Goal: Navigation & Orientation: Find specific page/section

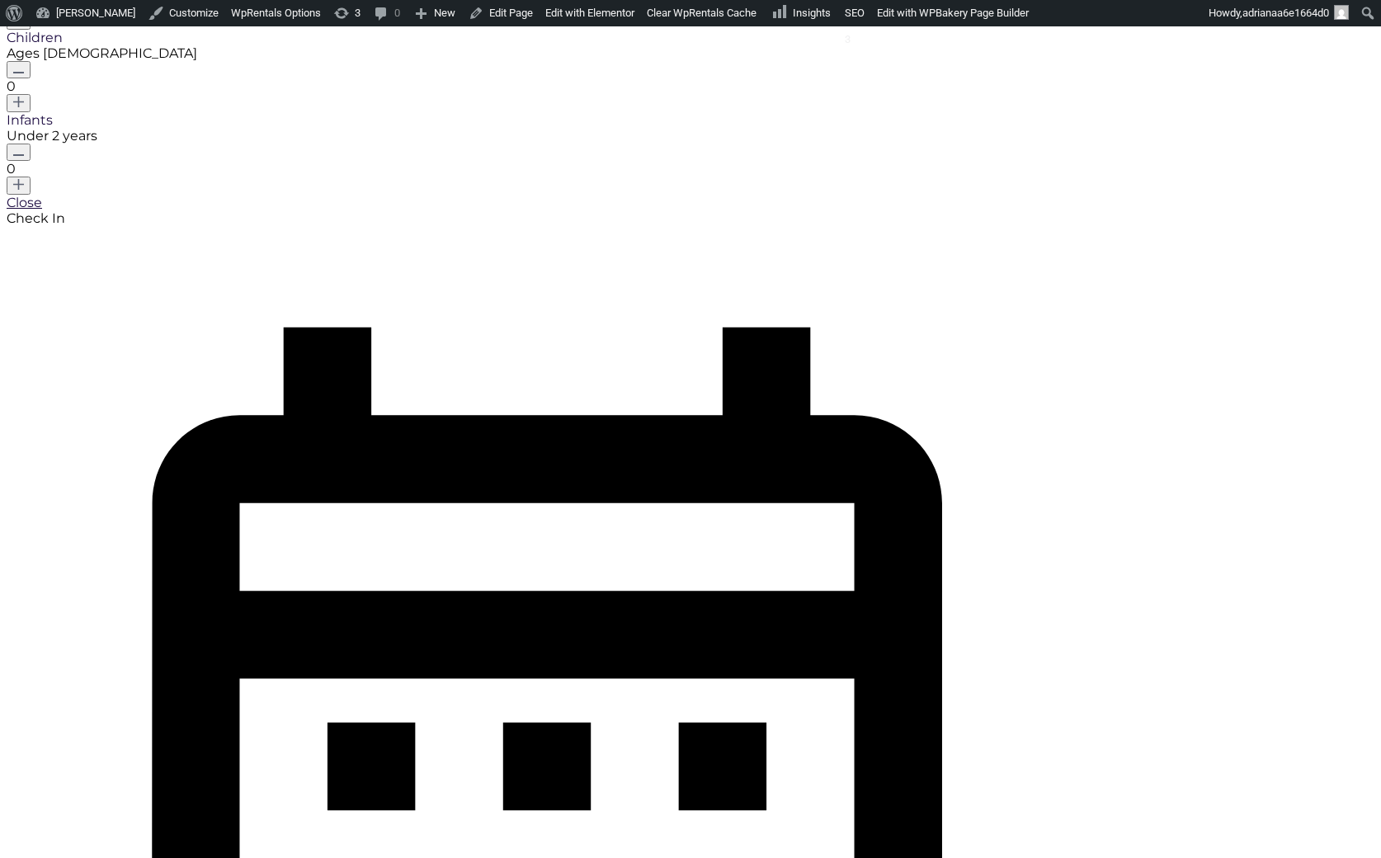
scroll to position [1647, 0]
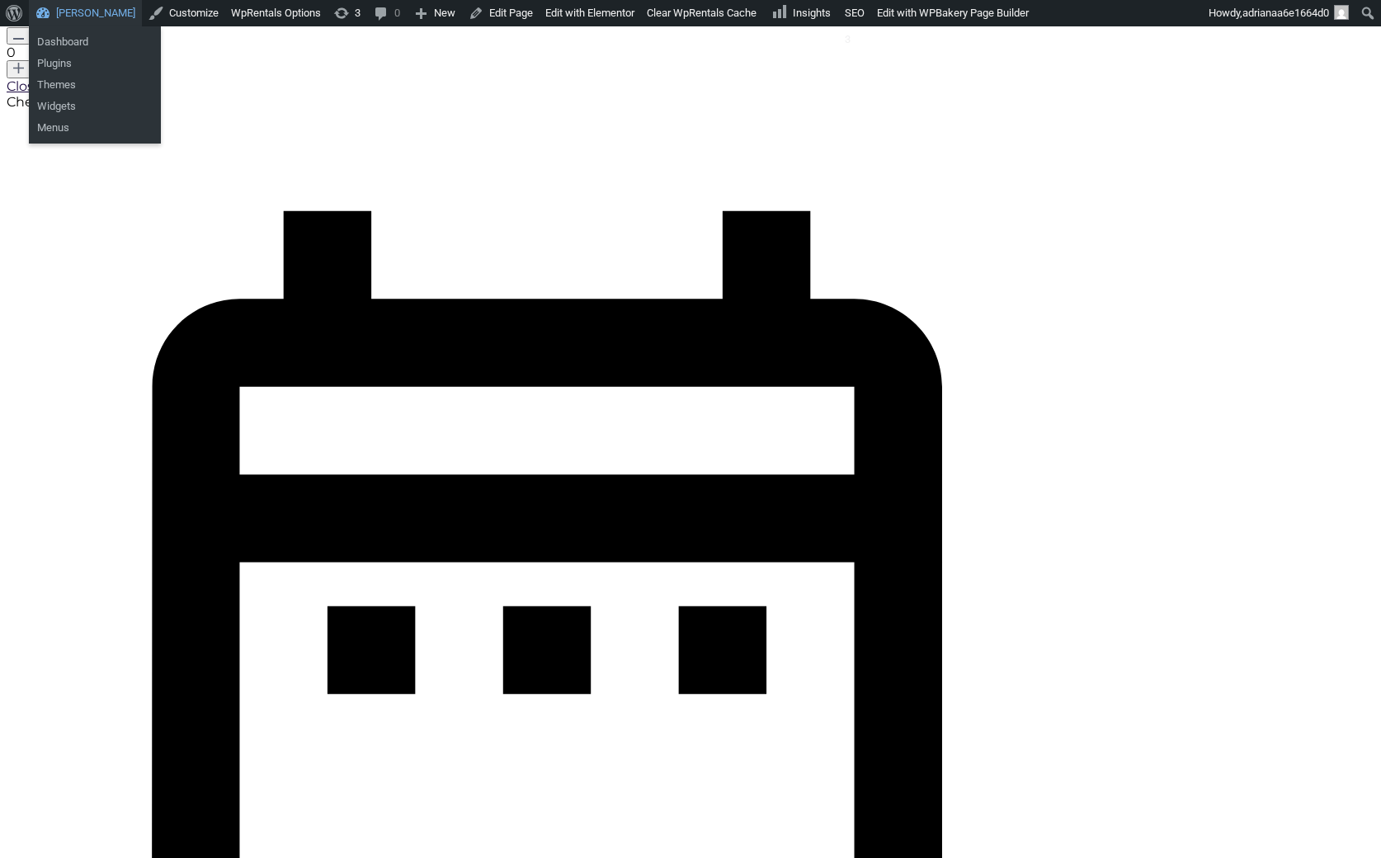
click at [87, 5] on link "[PERSON_NAME]" at bounding box center [85, 13] width 113 height 26
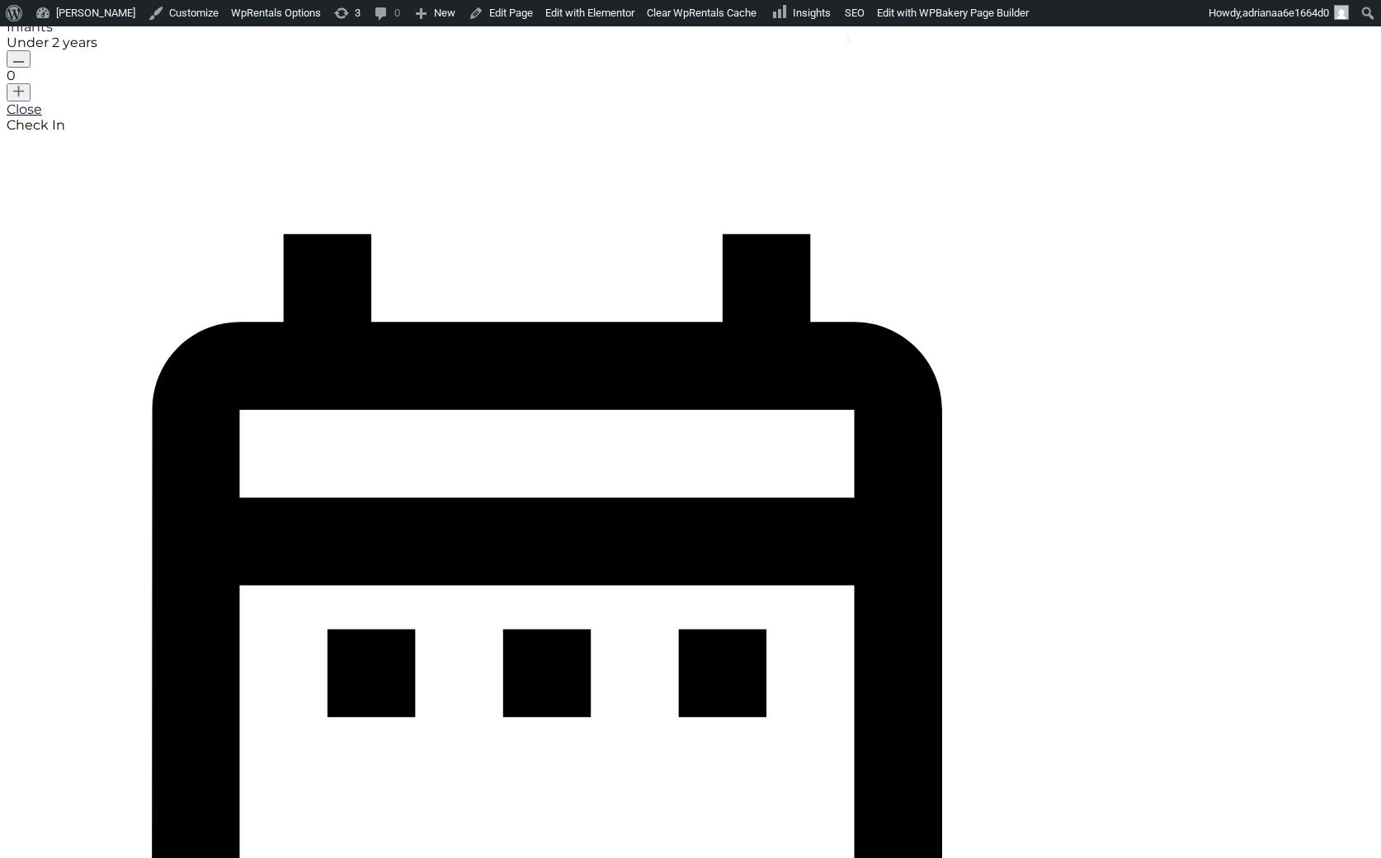
scroll to position [1624, 0]
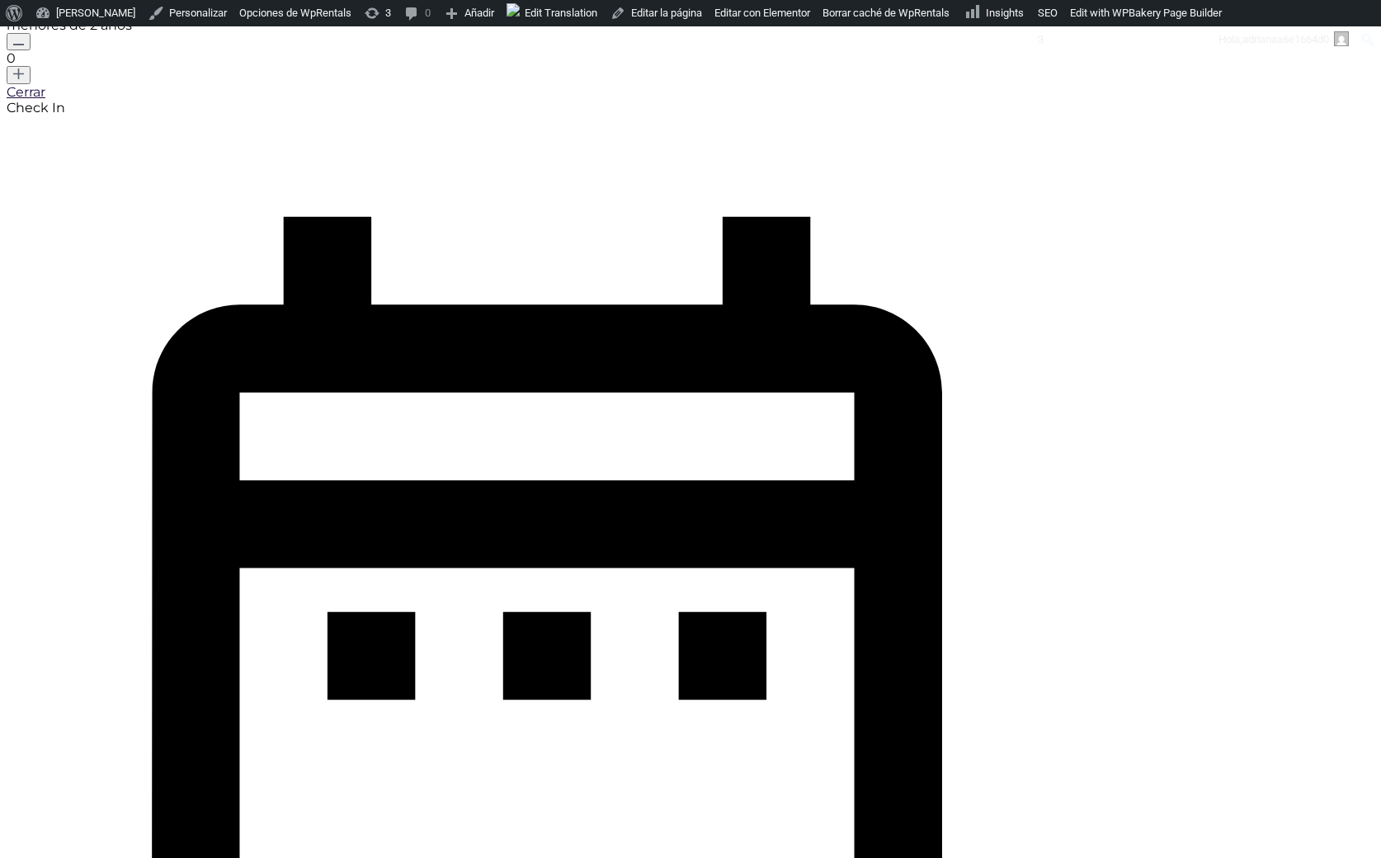
scroll to position [1612, 0]
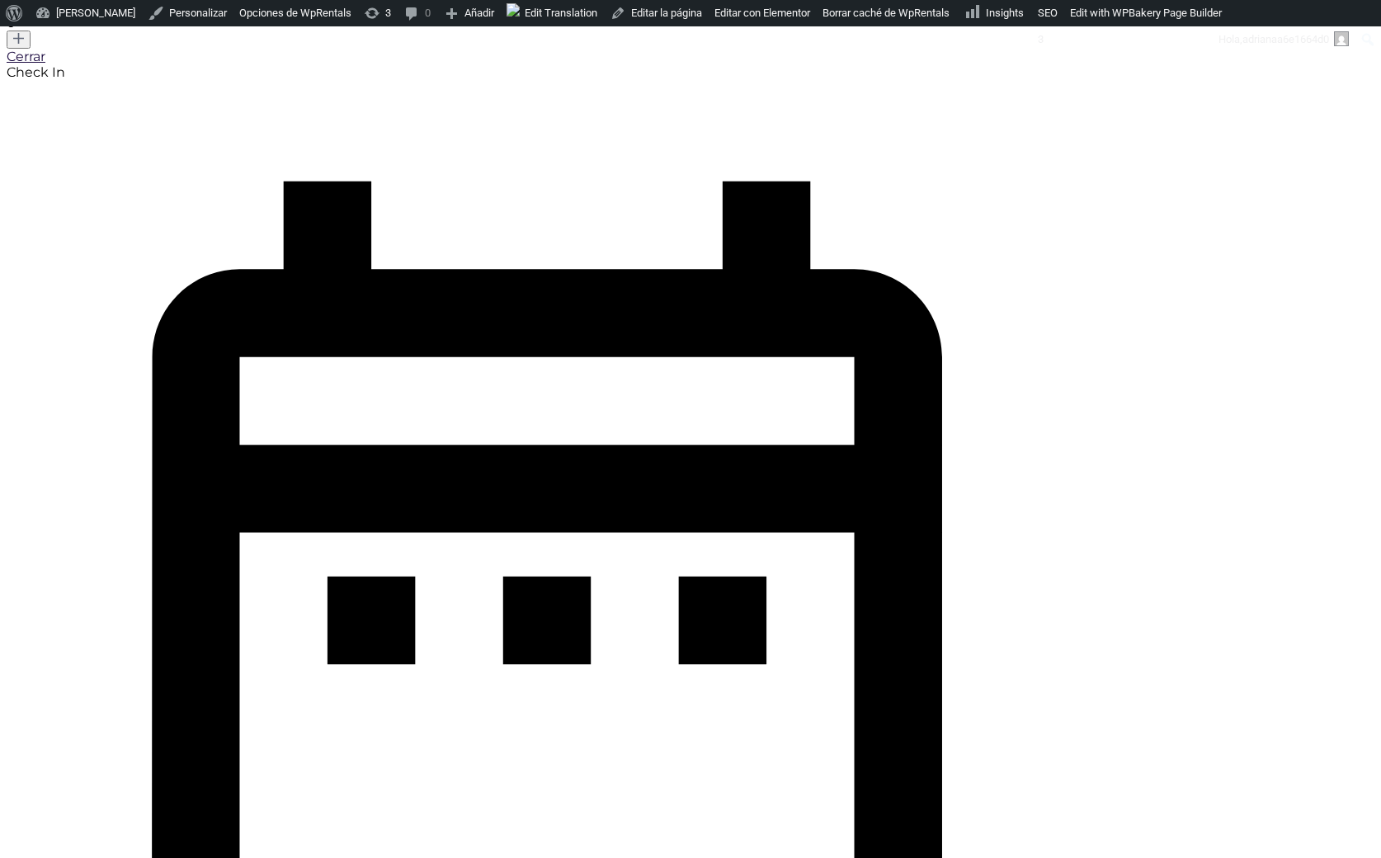
scroll to position [1612, 0]
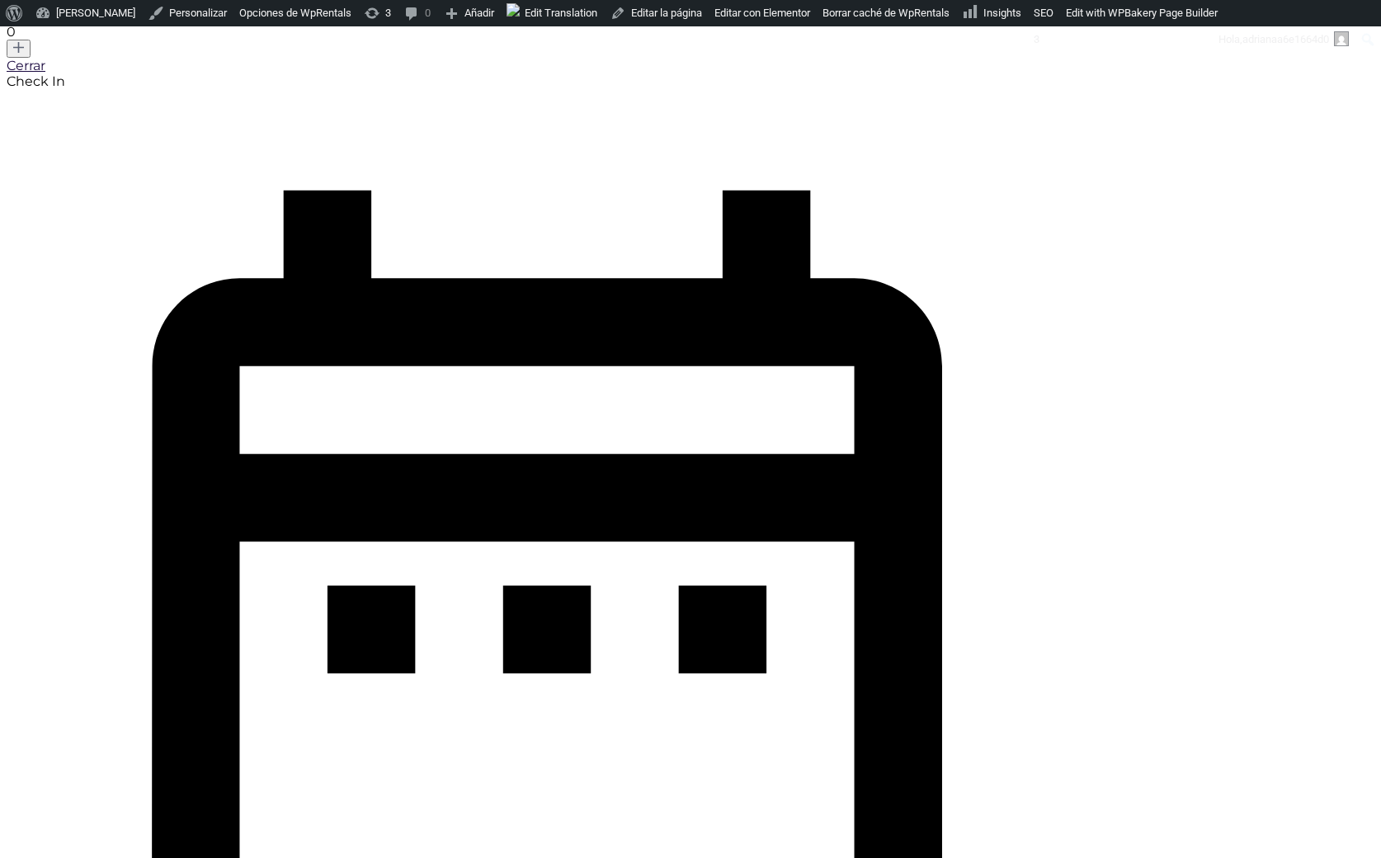
scroll to position [1612, 0]
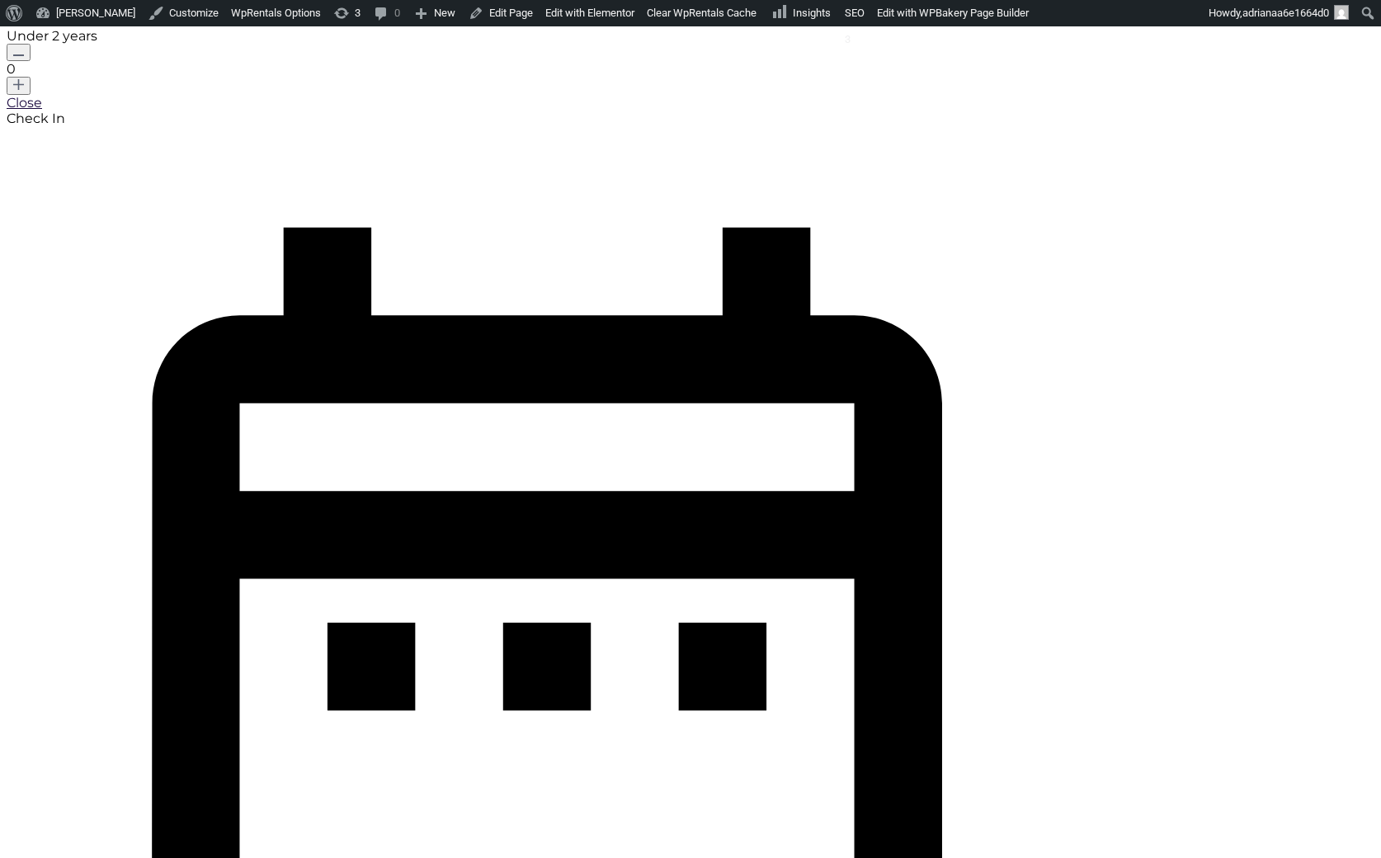
scroll to position [1630, 0]
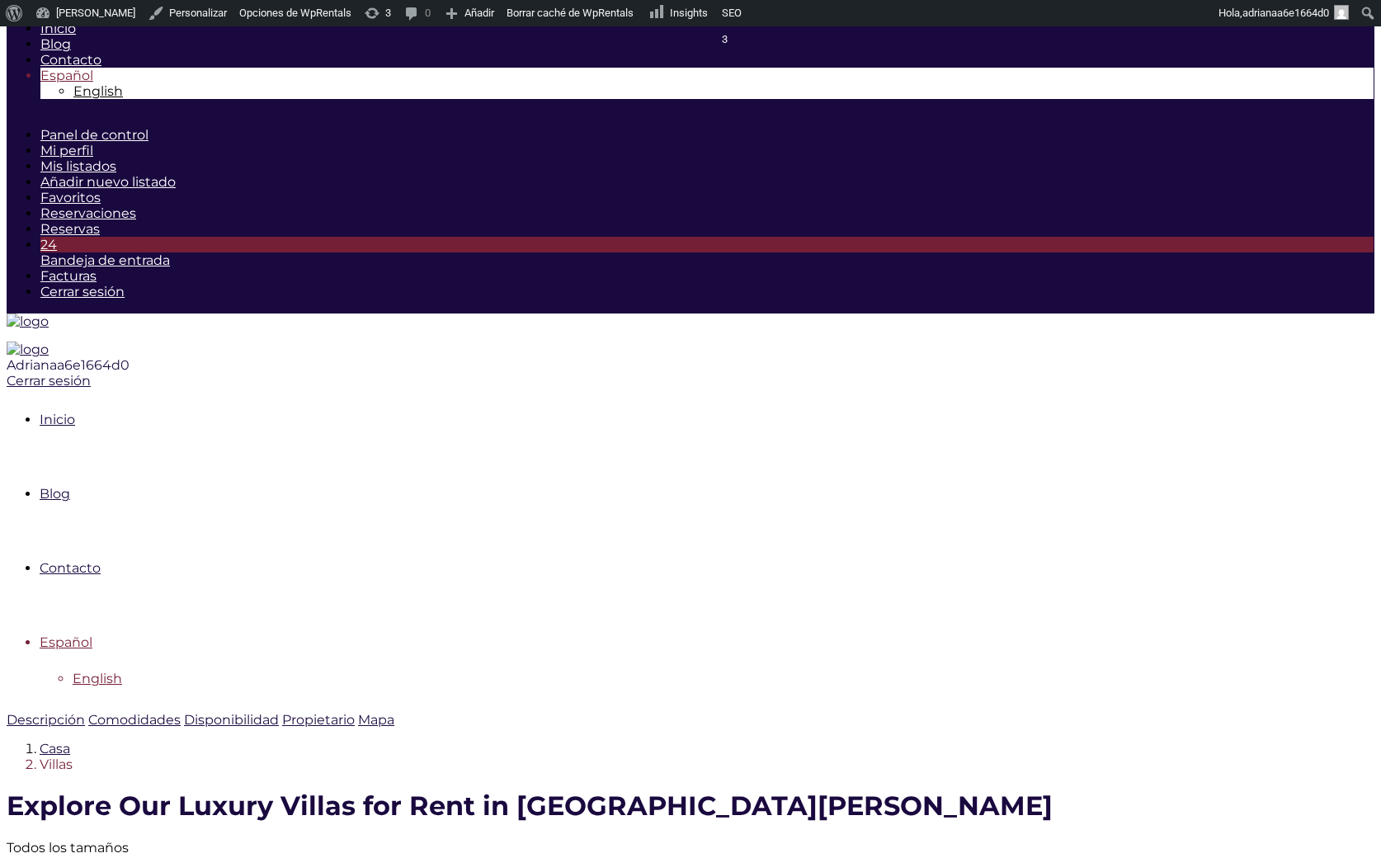
click at [122, 671] on span "English" at bounding box center [97, 679] width 49 height 16
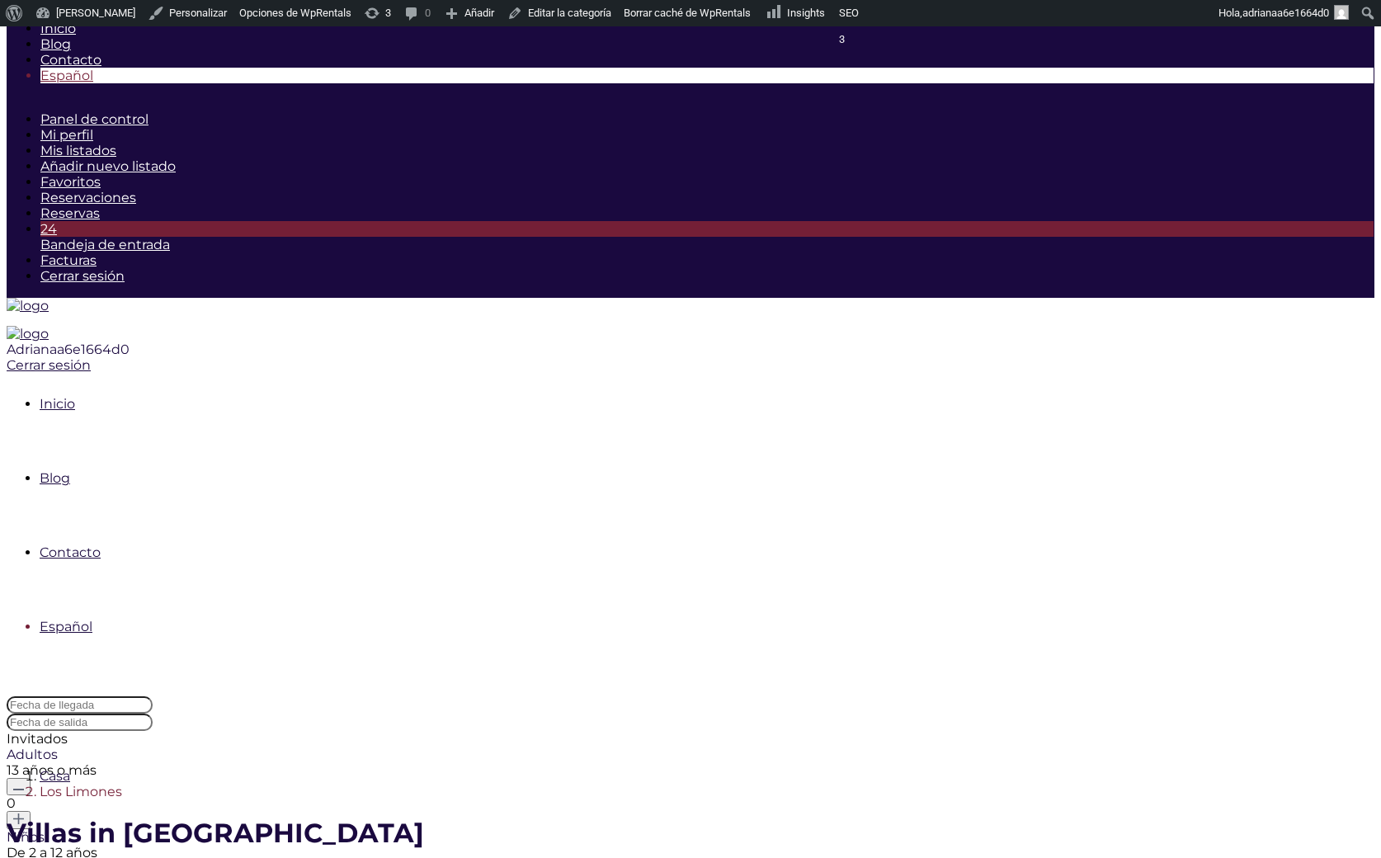
click at [244, 857] on div "Todos los tamaños" at bounding box center [547, 875] width 1081 height 16
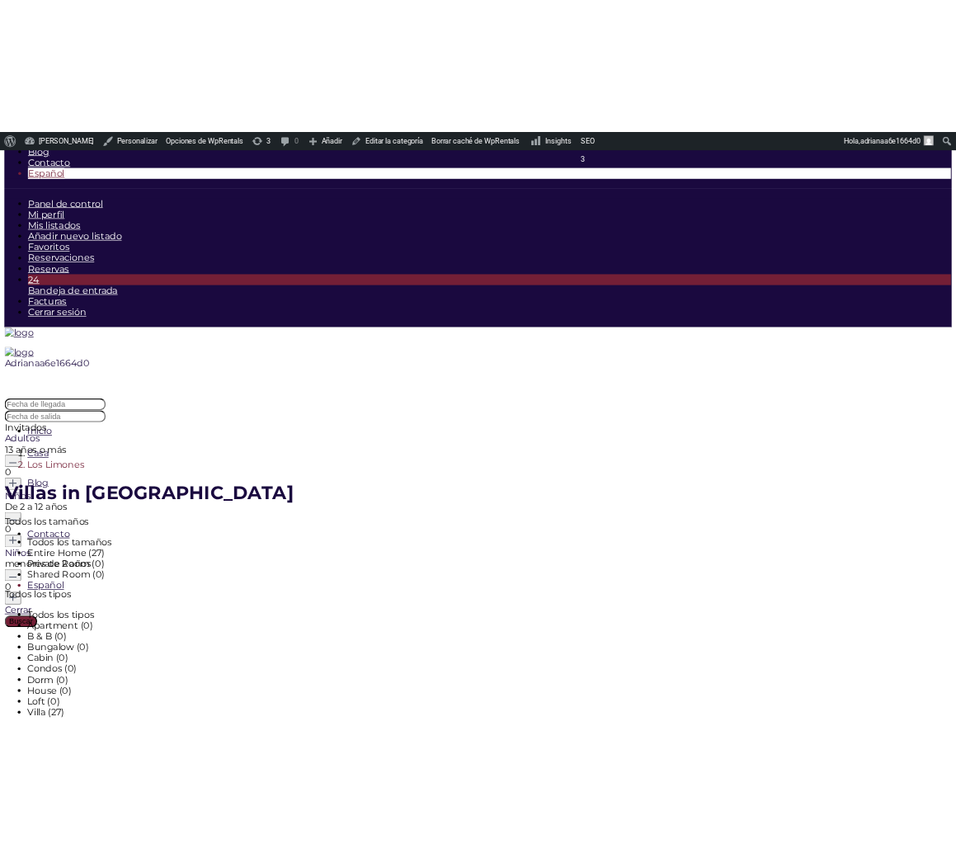
scroll to position [0, 0]
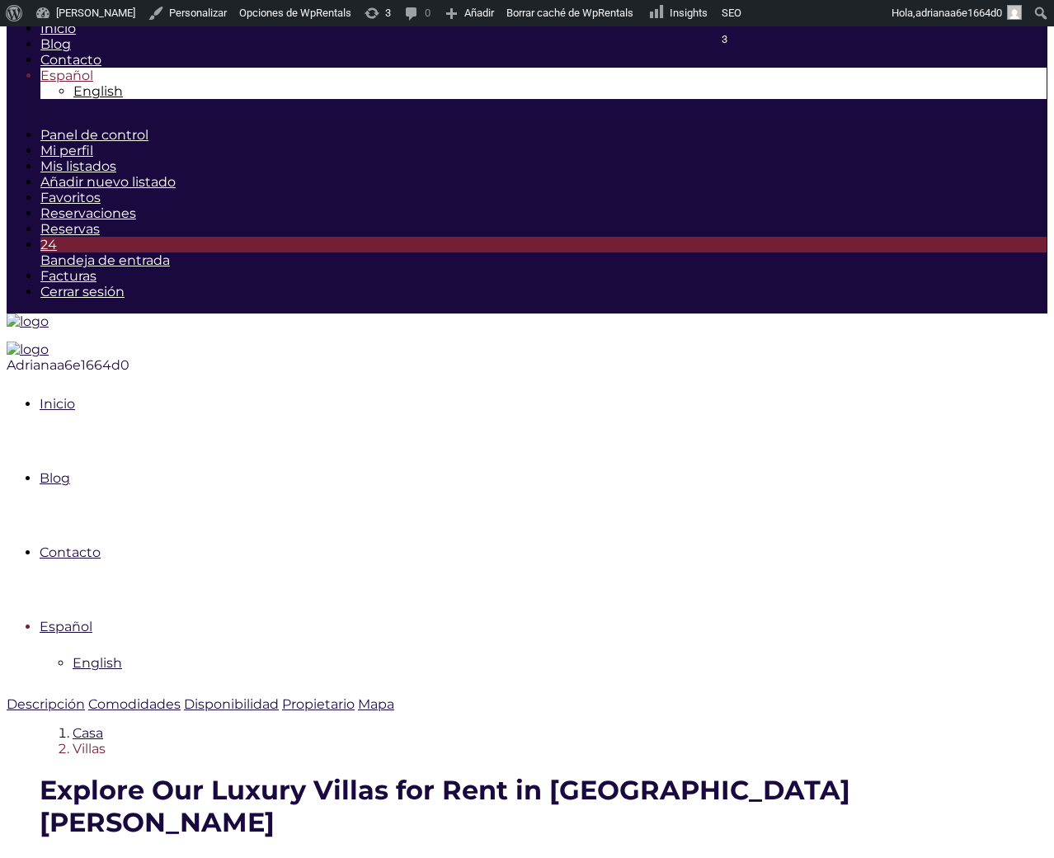
click at [690, 725] on ol "Casa Villas" at bounding box center [544, 740] width 1008 height 31
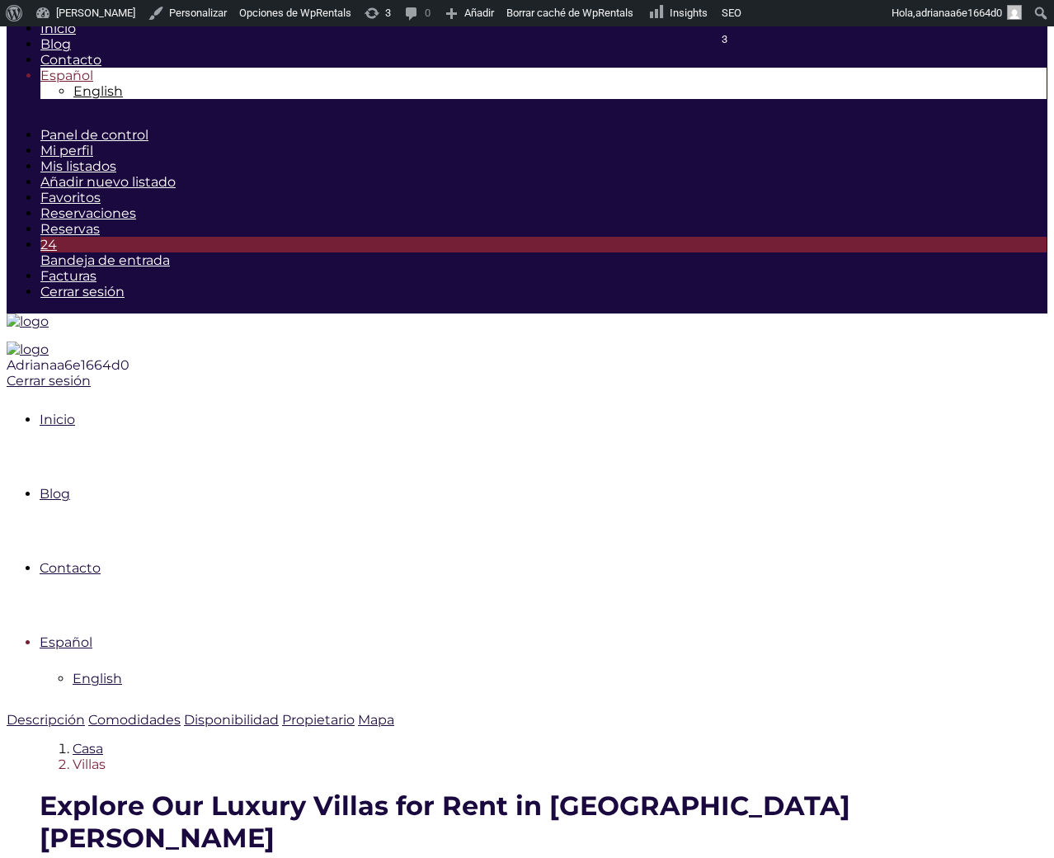
click at [626, 741] on ol "Casa Villas" at bounding box center [544, 756] width 1008 height 31
click at [346, 741] on div "Casa Villas" at bounding box center [544, 756] width 1008 height 31
click at [92, 634] on span "Español" at bounding box center [66, 642] width 53 height 16
click at [597, 741] on ol "Casa Villas" at bounding box center [544, 756] width 1008 height 31
click at [122, 671] on span "English" at bounding box center [97, 679] width 49 height 16
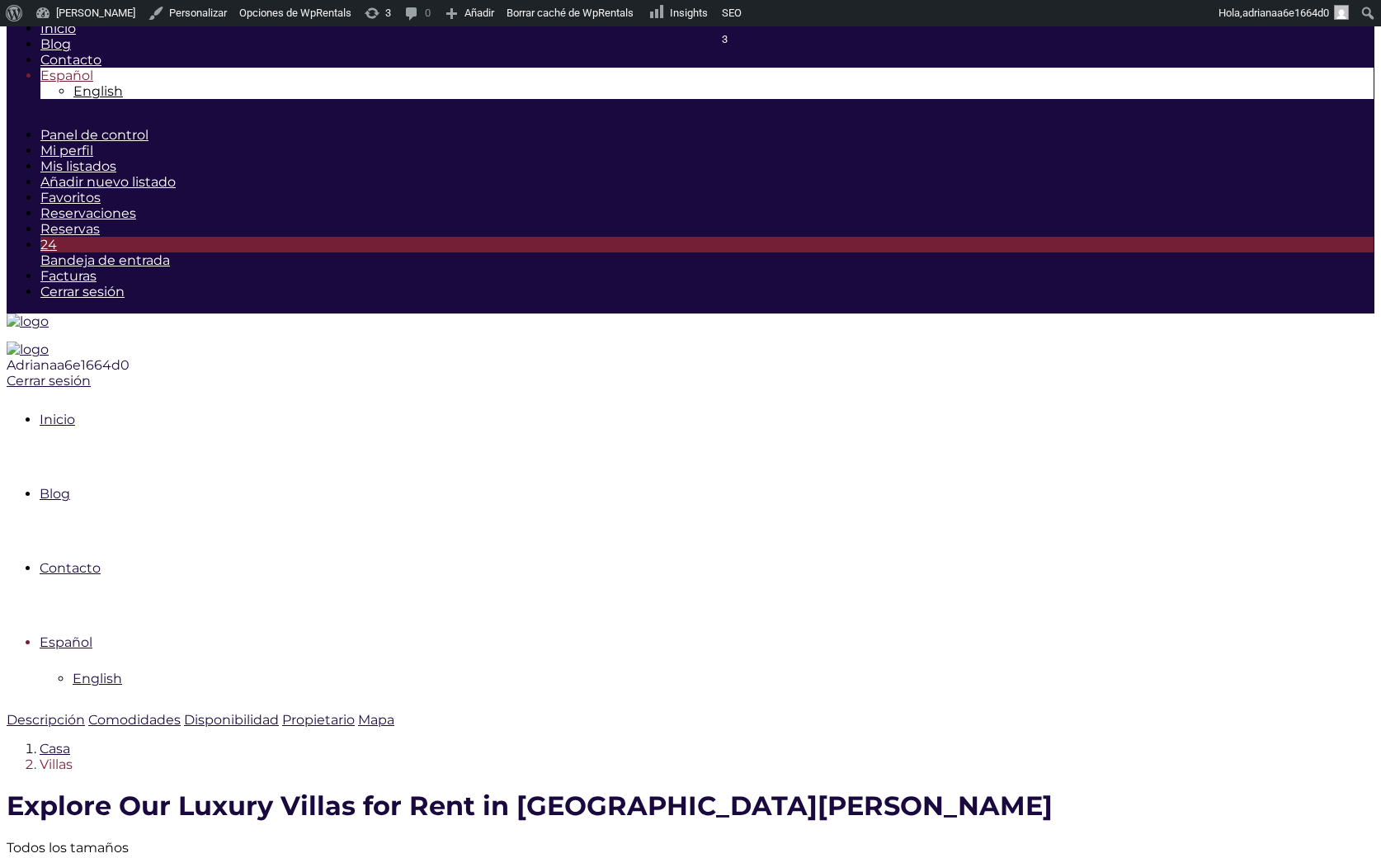
click at [474, 741] on ol "Casa Villas" at bounding box center [547, 756] width 1081 height 31
